Goal: Navigation & Orientation: Find specific page/section

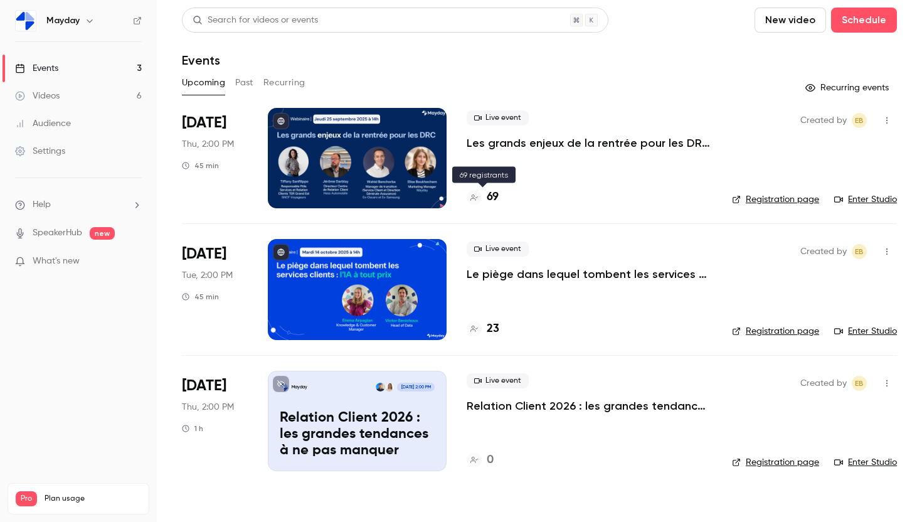
click at [493, 197] on h4 "69" at bounding box center [492, 197] width 12 height 17
